Goal: Task Accomplishment & Management: Manage account settings

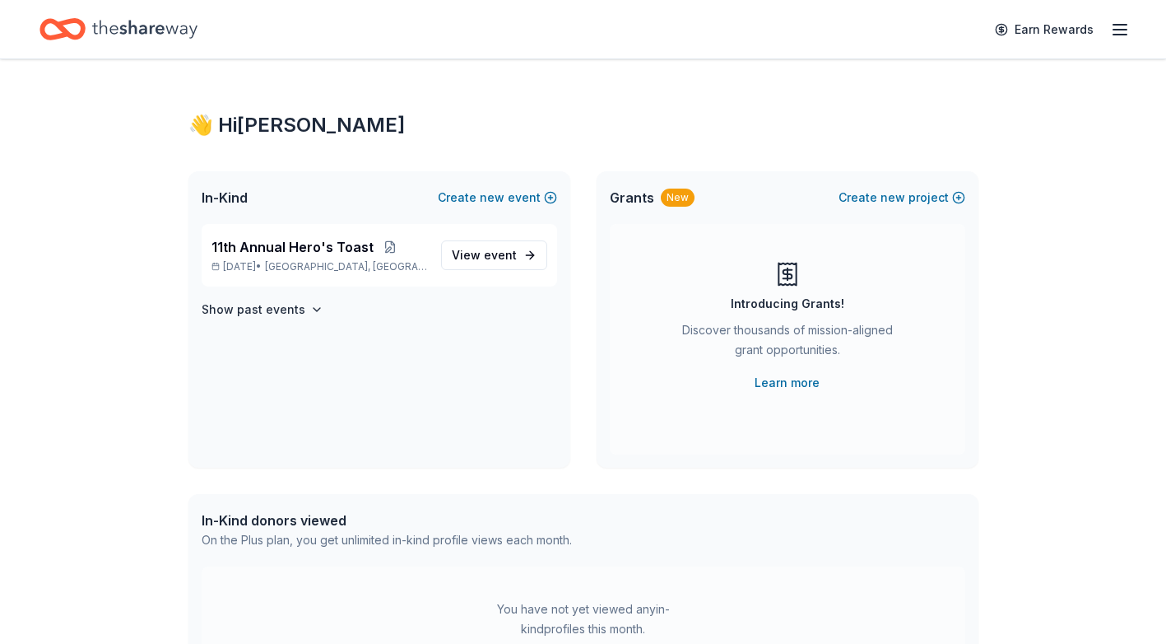
click at [1118, 26] on icon "button" at bounding box center [1121, 30] width 20 height 20
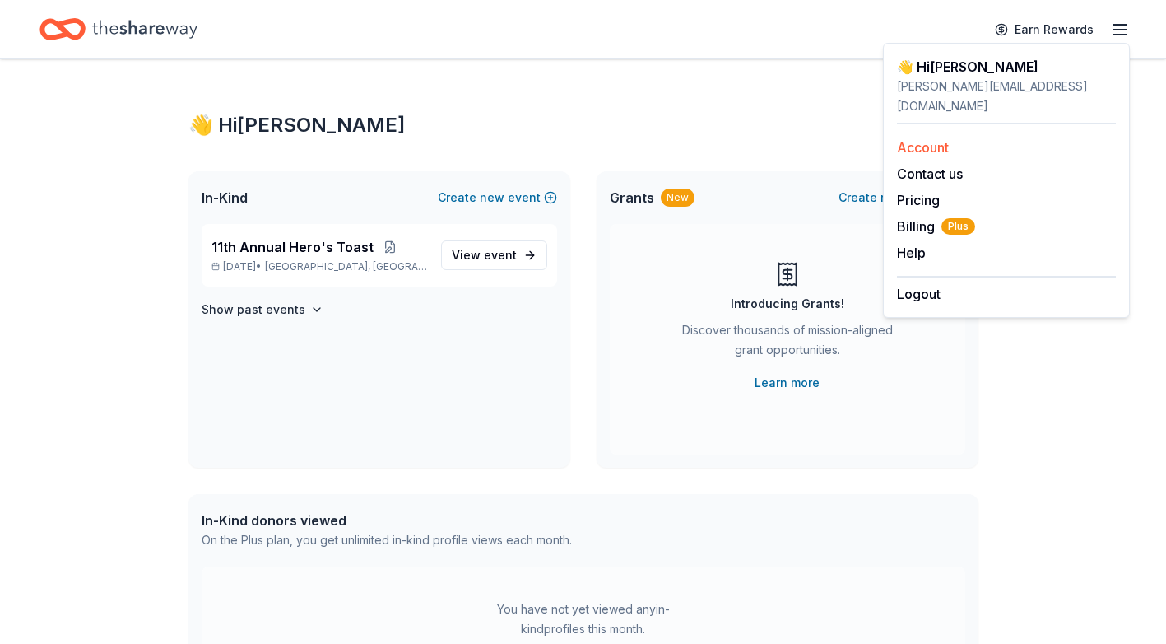
click at [920, 139] on link "Account" at bounding box center [923, 147] width 52 height 16
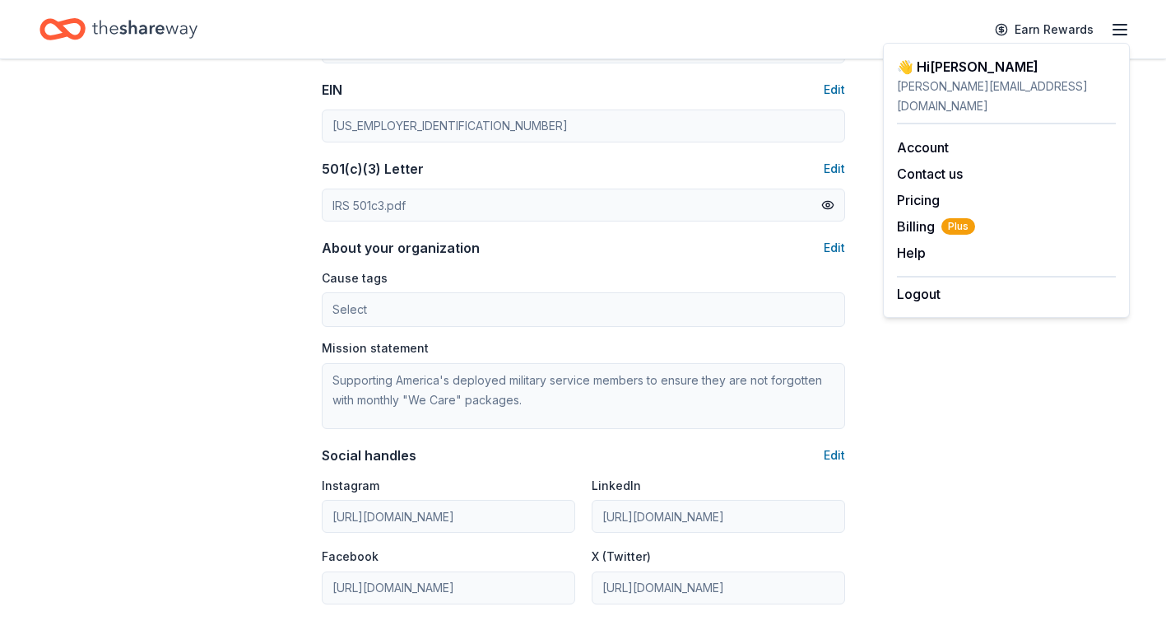
scroll to position [741, 0]
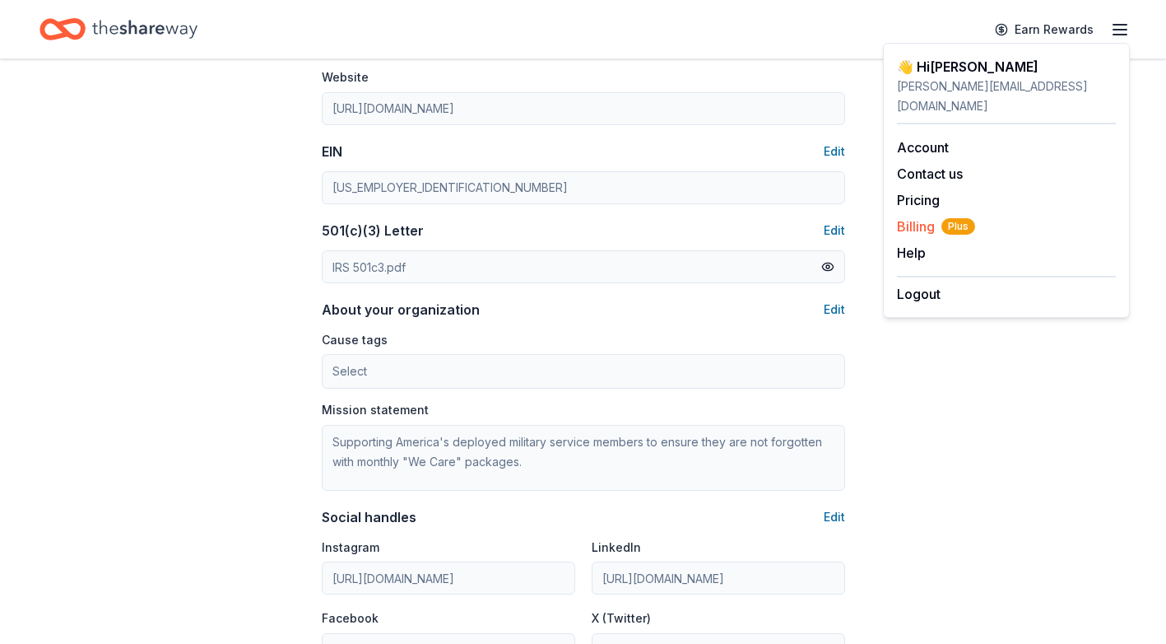
click at [921, 217] on span "Billing Plus" at bounding box center [936, 227] width 78 height 20
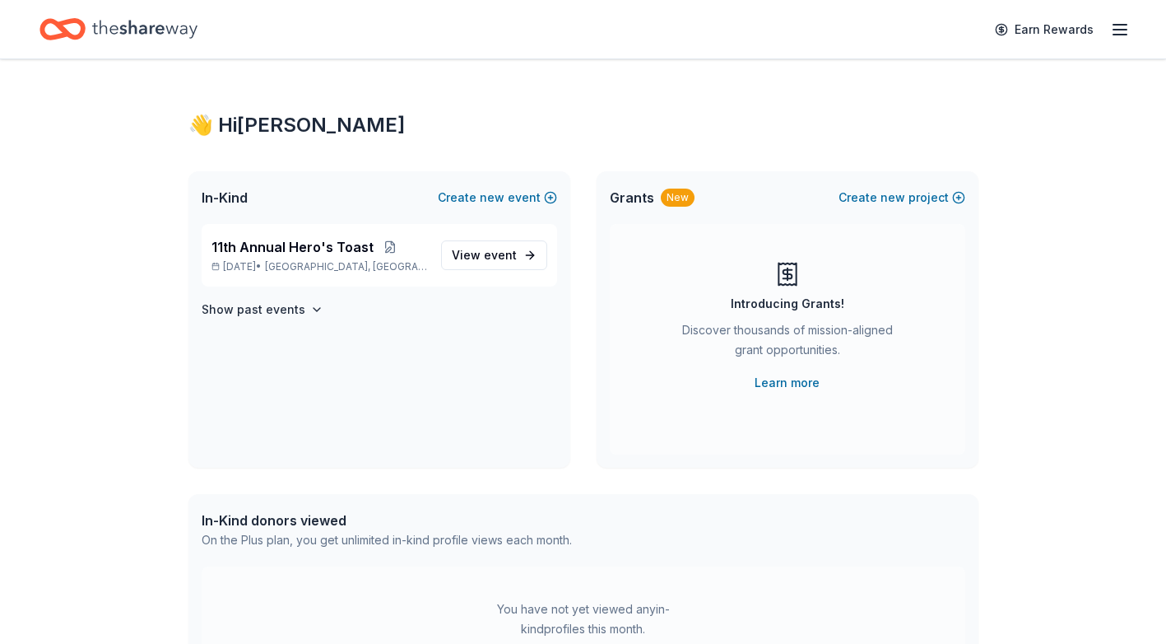
click at [568, 496] on div "In-Kind donors viewed On the Plus plan, you get unlimited in-kind profile views…" at bounding box center [584, 530] width 790 height 72
click at [1120, 26] on icon "button" at bounding box center [1121, 30] width 20 height 20
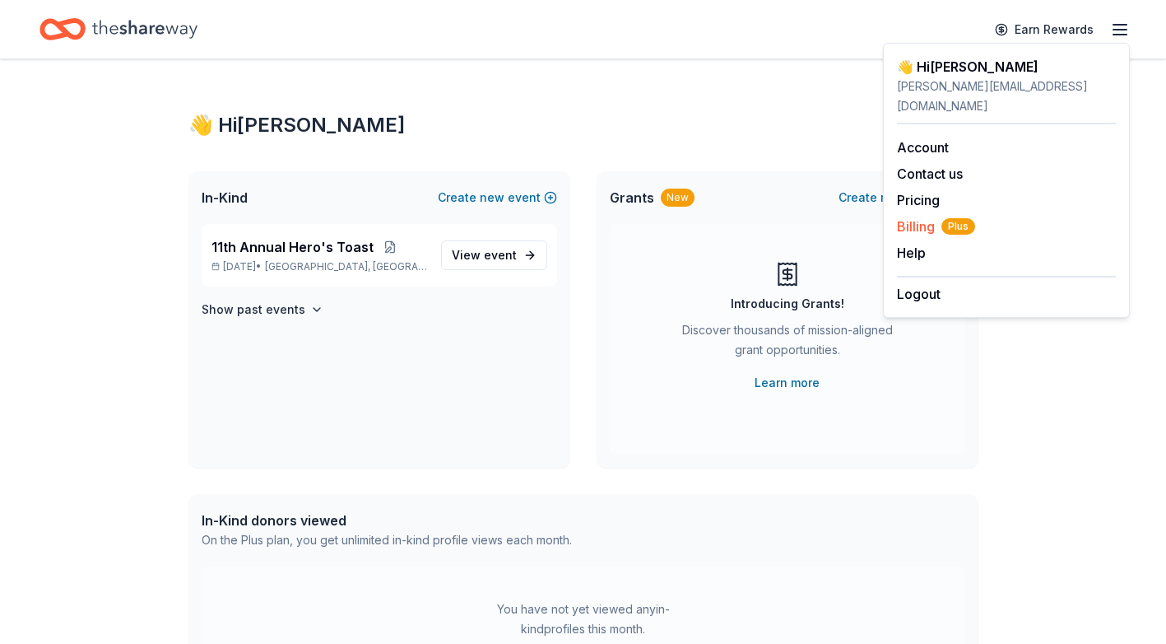
click at [910, 217] on span "Billing Plus" at bounding box center [936, 227] width 78 height 20
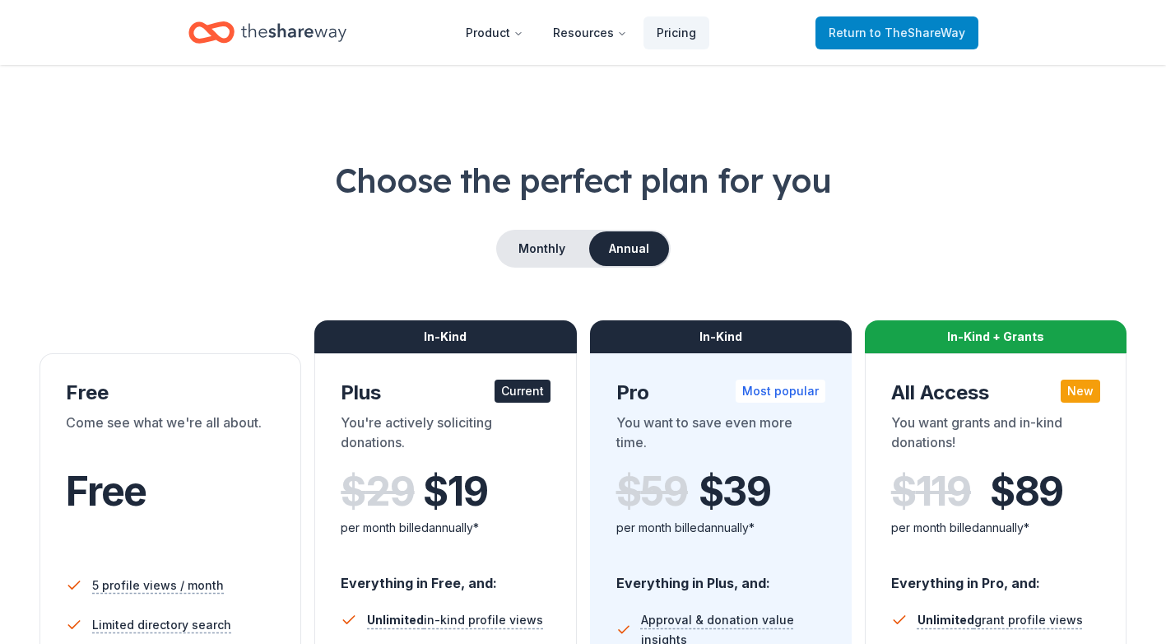
click at [911, 29] on span "to TheShareWay" at bounding box center [917, 33] width 95 height 14
